Goal: Transaction & Acquisition: Register for event/course

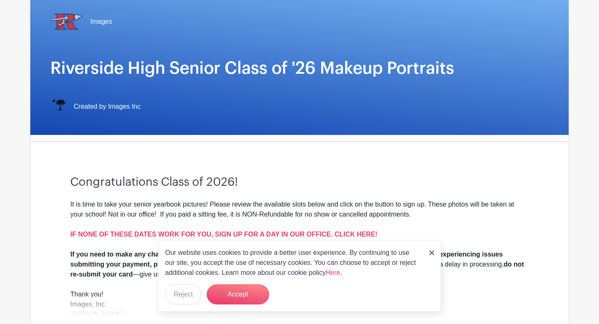
scroll to position [83, 0]
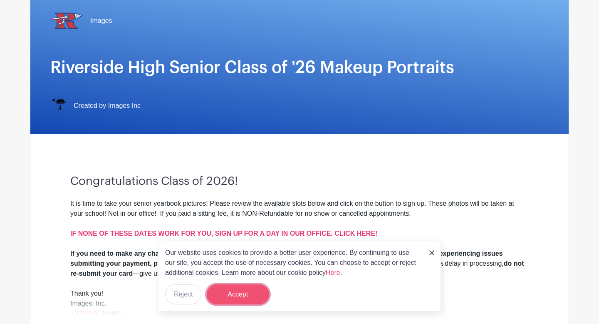
click at [248, 295] on button "Accept" at bounding box center [238, 294] width 62 height 20
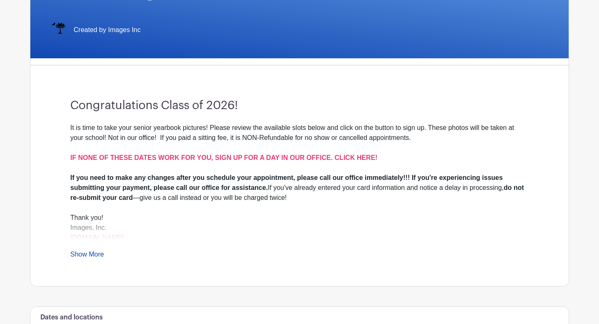
scroll to position [163, 0]
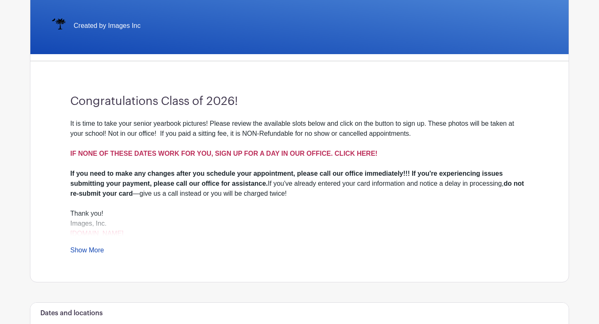
click at [253, 154] on strong "IF NONE OF THESE DATES WORK FOR YOU, SIGN UP FOR A DAY IN OUR OFFICE. CLICK HER…" at bounding box center [223, 153] width 307 height 7
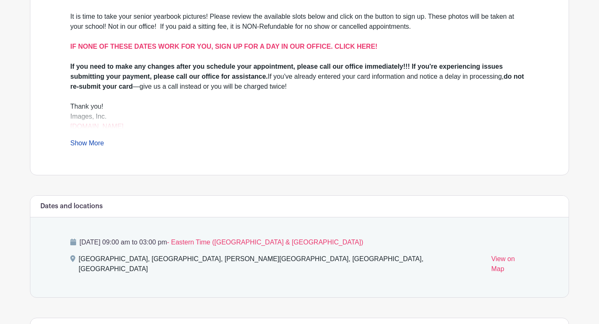
scroll to position [277, 0]
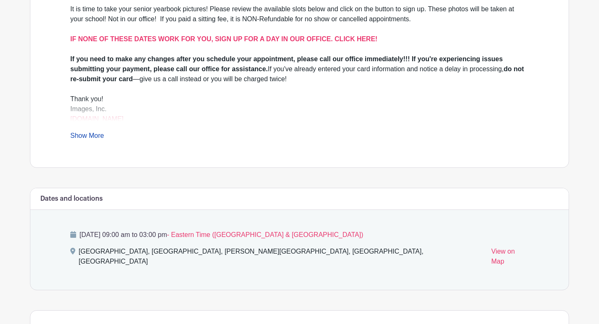
click at [99, 136] on link "Show More" at bounding box center [87, 137] width 34 height 10
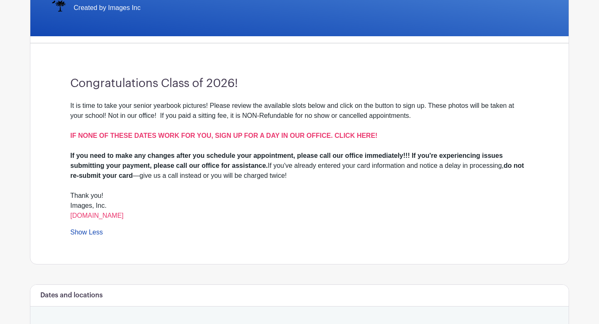
scroll to position [151, 0]
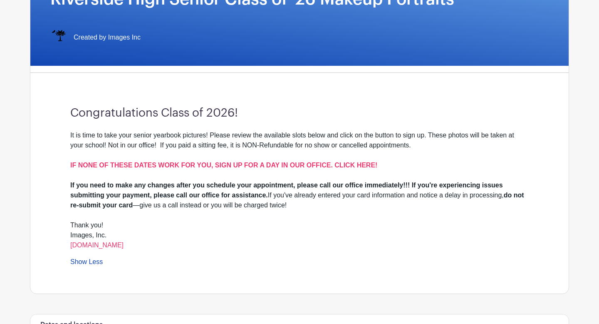
click at [303, 134] on div "It is time to take your senior yearbook pictures! Please review the available s…" at bounding box center [299, 155] width 459 height 50
click at [301, 137] on div "It is time to take your senior yearbook pictures! Please review the available s…" at bounding box center [299, 155] width 459 height 50
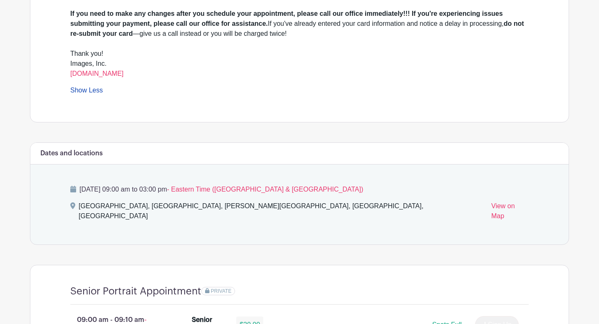
scroll to position [325, 0]
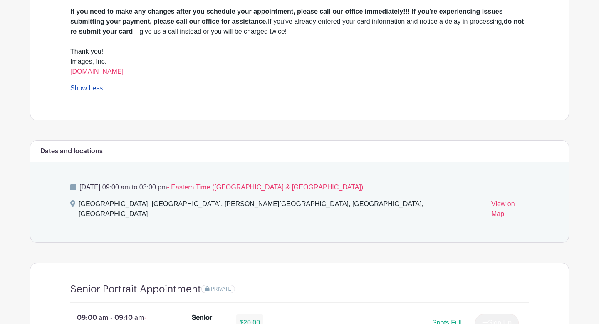
click at [100, 189] on p "[DATE] 09:00 am to 03:00 pm - Eastern Time ([GEOGRAPHIC_DATA] & [GEOGRAPHIC_DAT…" at bounding box center [299, 187] width 459 height 10
click at [308, 189] on span "- Eastern Time ([GEOGRAPHIC_DATA] & [GEOGRAPHIC_DATA])" at bounding box center [265, 187] width 196 height 7
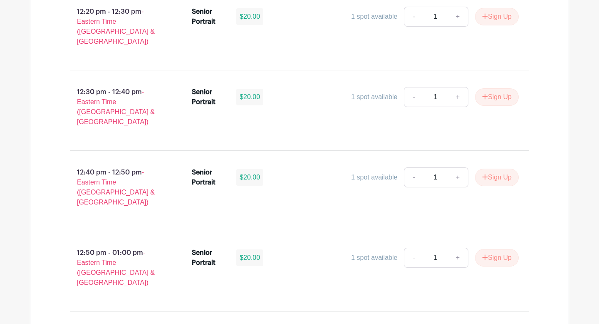
scroll to position [2235, 0]
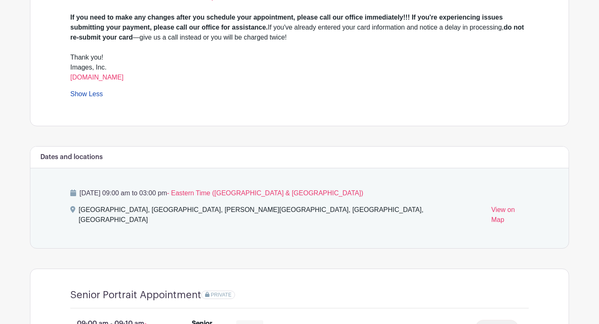
scroll to position [320, 0]
click at [245, 196] on span "- Eastern Time ([GEOGRAPHIC_DATA] & [GEOGRAPHIC_DATA])" at bounding box center [265, 192] width 196 height 7
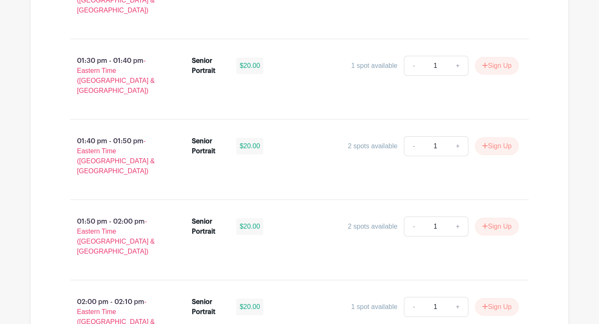
scroll to position [2833, 0]
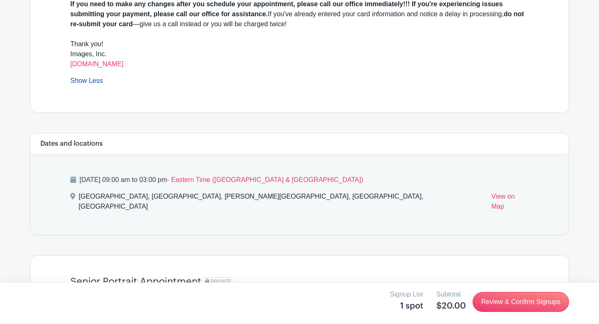
scroll to position [332, 0]
click at [182, 182] on p "[DATE] 09:00 am to 03:00 pm - Eastern Time ([GEOGRAPHIC_DATA] & [GEOGRAPHIC_DAT…" at bounding box center [299, 180] width 459 height 10
